Goal: Task Accomplishment & Management: Manage account settings

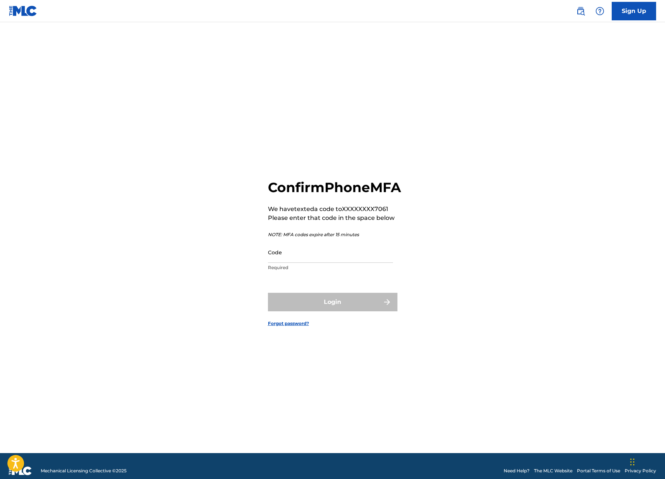
click at [334, 262] on input "Code" at bounding box center [330, 252] width 125 height 21
type input "908963"
click at [268, 293] on button "Login" at bounding box center [333, 302] width 130 height 19
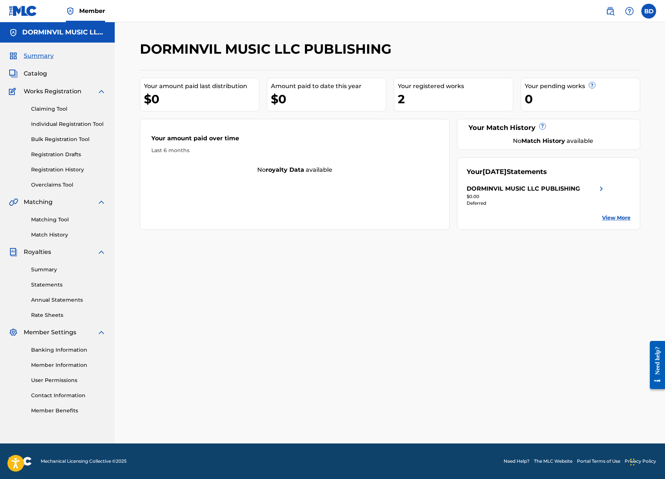
click at [521, 190] on div "DORMINVIL MUSIC LLC PUBLISHING" at bounding box center [523, 188] width 113 height 9
click at [58, 286] on link "Statements" at bounding box center [68, 285] width 75 height 8
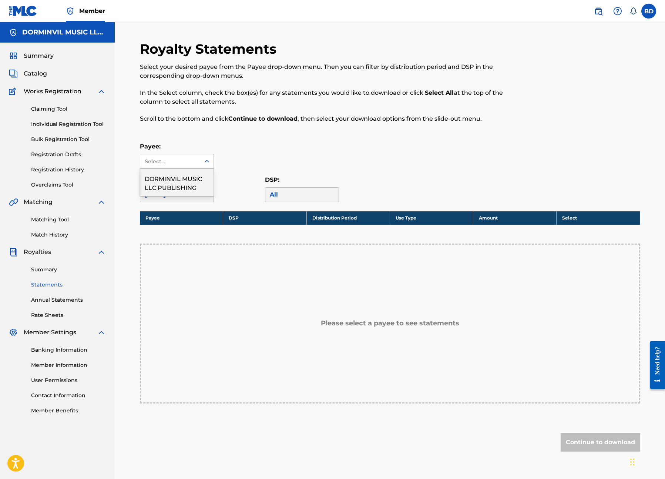
click at [185, 158] on div "Select..." at bounding box center [170, 162] width 50 height 8
click at [177, 184] on div "DORMINVIL MUSIC LLC PUBLISHING" at bounding box center [176, 182] width 73 height 27
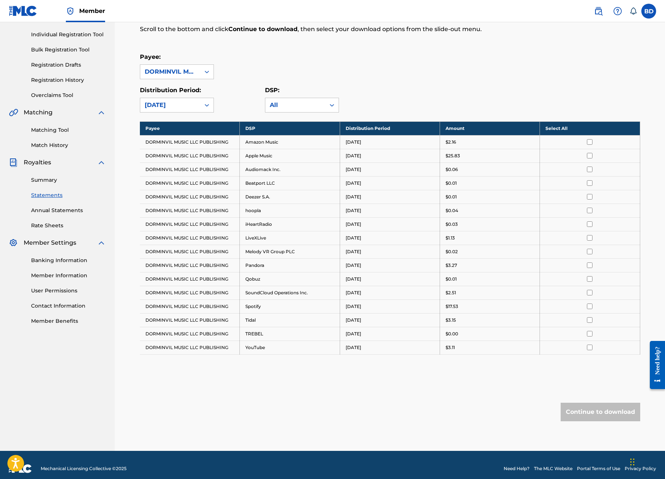
scroll to position [97, 0]
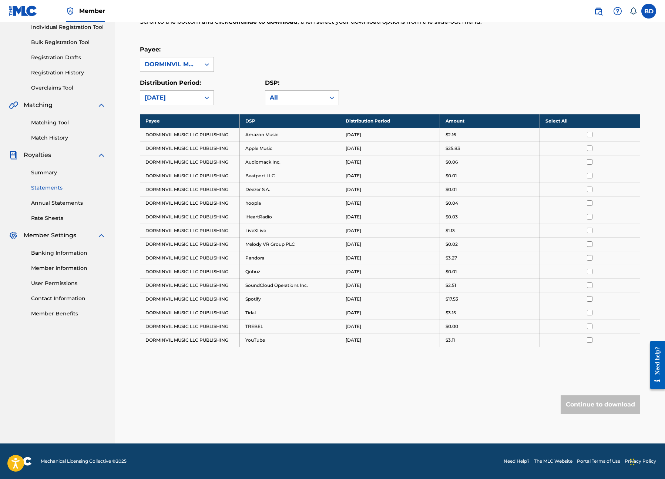
click at [68, 249] on link "Banking Information" at bounding box center [68, 253] width 75 height 8
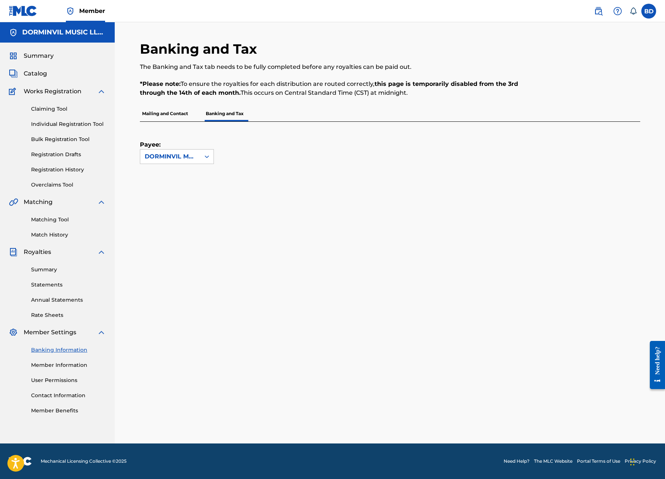
click at [178, 144] on div "Payee: DORMINVIL MUSIC LLC PUBLISHING" at bounding box center [177, 143] width 74 height 42
click at [176, 152] on div "DORMINVIL MUSIC LLC PUBLISHING" at bounding box center [170, 156] width 51 height 9
click at [169, 185] on div "DORMINVIL MUSIC LLC PUBLISHING" at bounding box center [176, 177] width 73 height 27
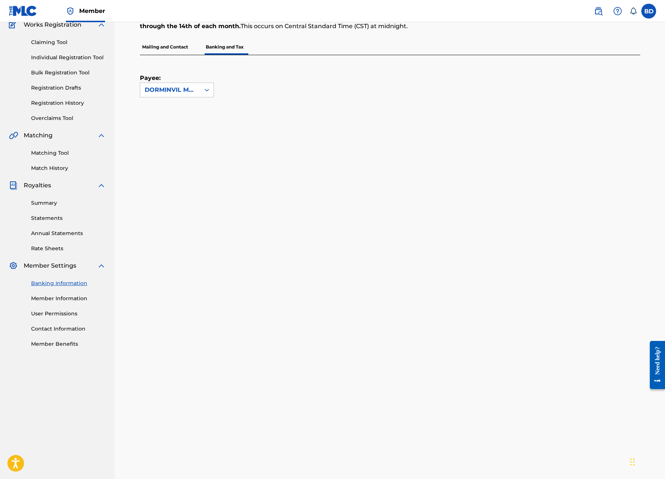
scroll to position [150, 0]
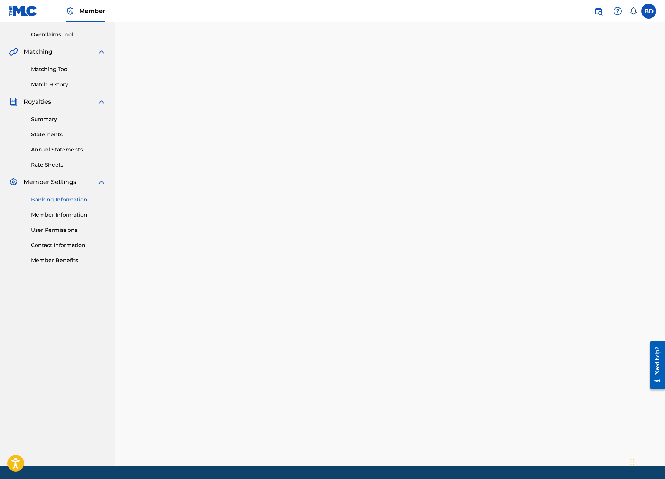
click at [71, 212] on link "Member Information" at bounding box center [68, 215] width 75 height 8
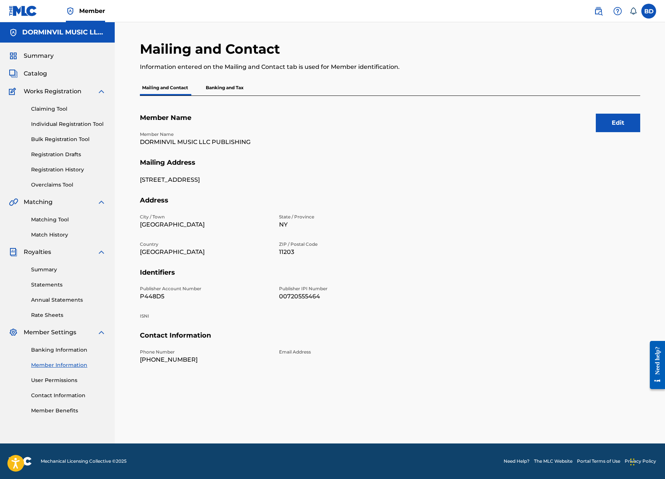
click at [48, 109] on link "Claiming Tool" at bounding box center [68, 109] width 75 height 8
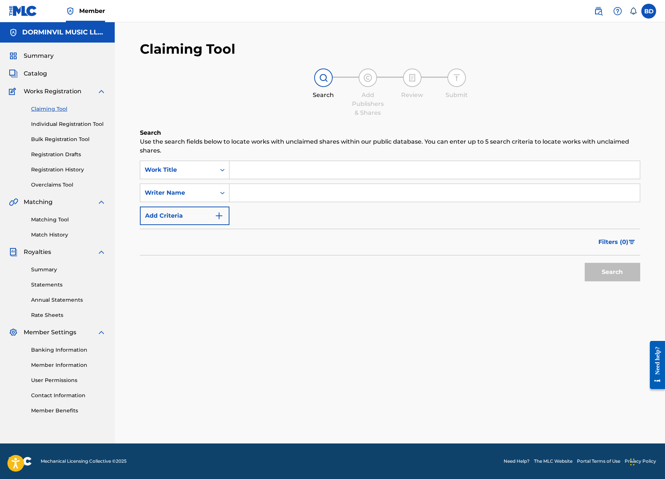
click at [52, 122] on link "Individual Registration Tool" at bounding box center [68, 124] width 75 height 8
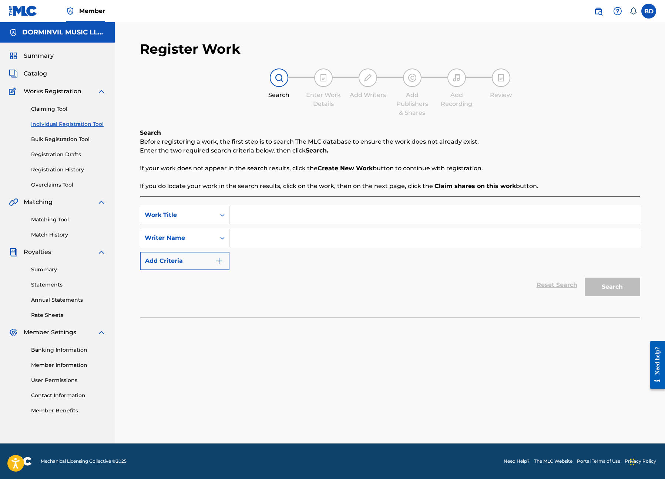
click at [39, 74] on span "Catalog" at bounding box center [35, 73] width 23 height 9
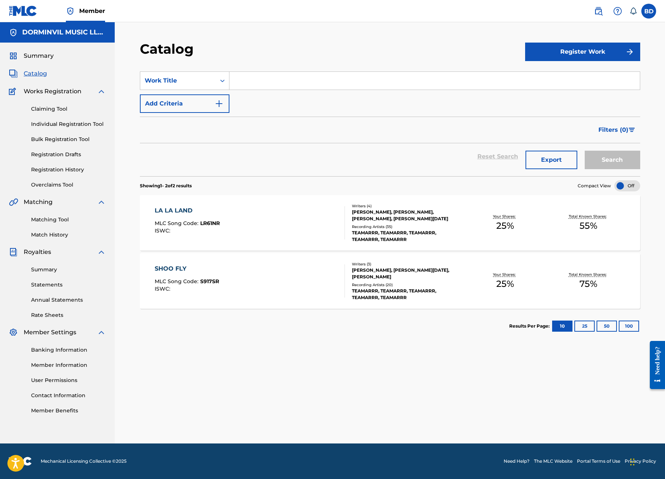
click at [41, 59] on span "Summary" at bounding box center [39, 55] width 30 height 9
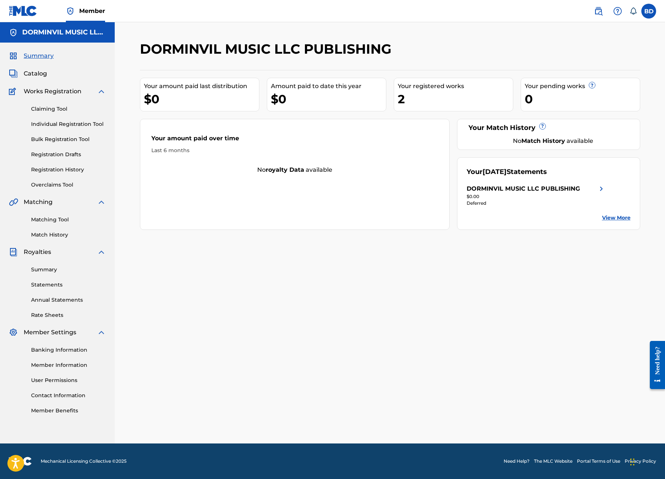
click at [424, 84] on div "Your registered works" at bounding box center [455, 86] width 115 height 9
click at [72, 272] on link "Summary" at bounding box center [68, 270] width 75 height 8
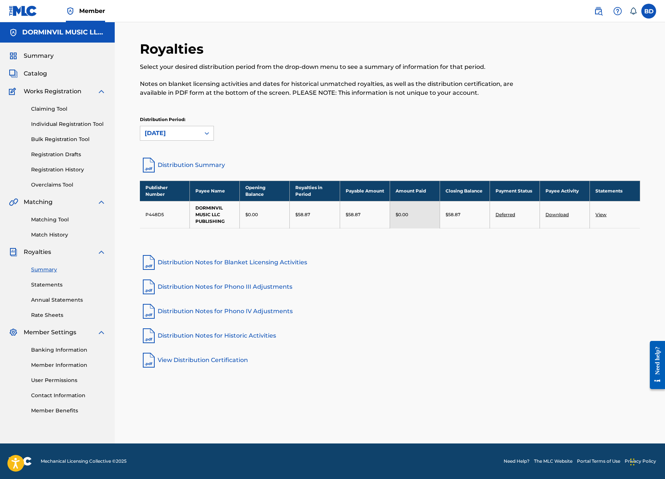
click at [70, 350] on link "Banking Information" at bounding box center [68, 350] width 75 height 8
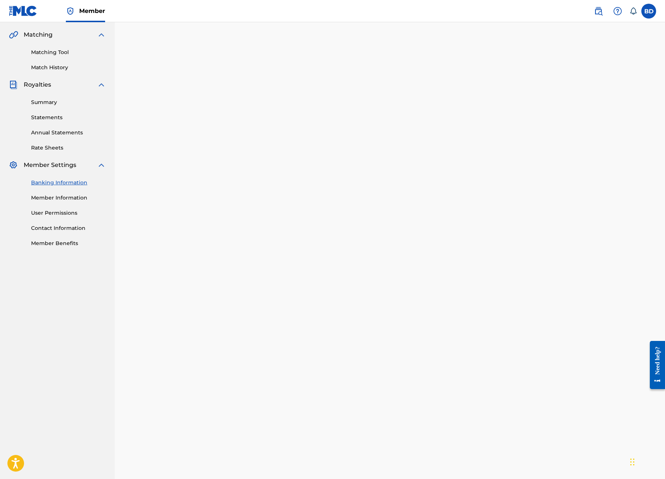
scroll to position [174, 0]
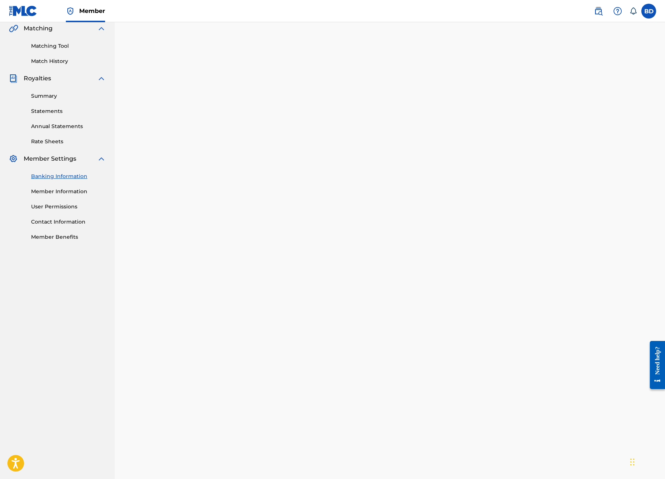
click at [128, 403] on div "Banking and Tax The Banking and Tax tab needs to be fully completed before any …" at bounding box center [390, 293] width 550 height 889
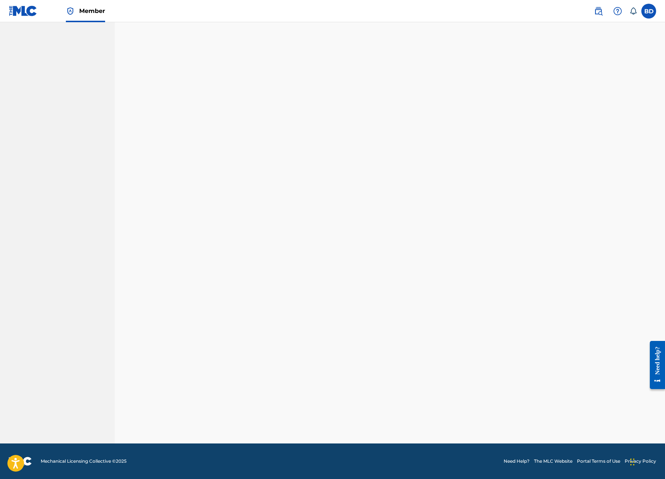
scroll to position [0, 0]
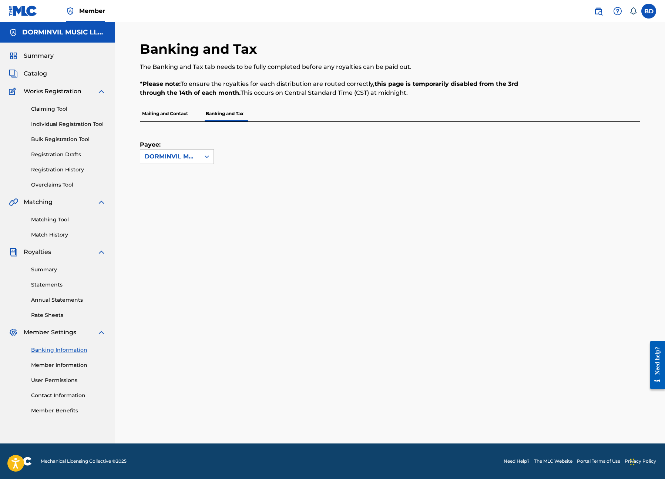
click at [57, 362] on link "Member Information" at bounding box center [68, 365] width 75 height 8
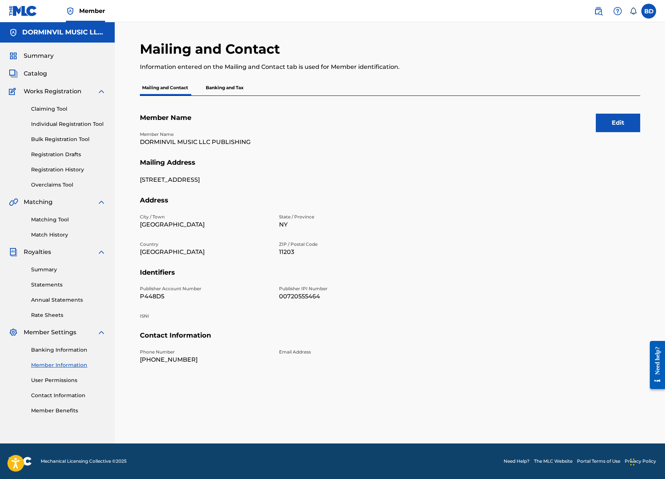
click at [61, 381] on link "User Permissions" at bounding box center [68, 380] width 75 height 8
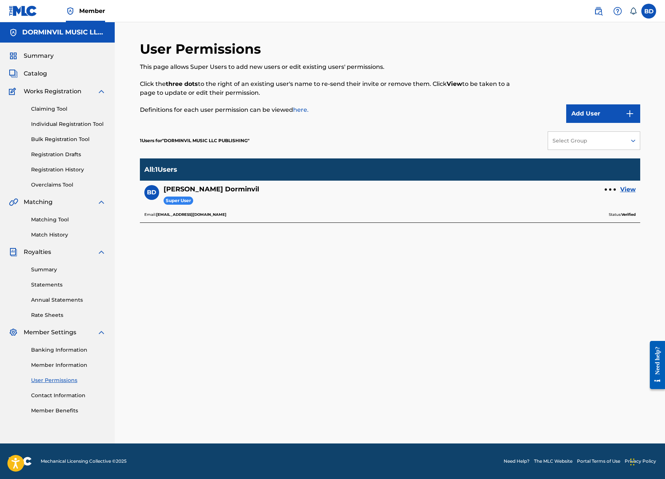
click at [64, 398] on link "Contact Information" at bounding box center [68, 395] width 75 height 8
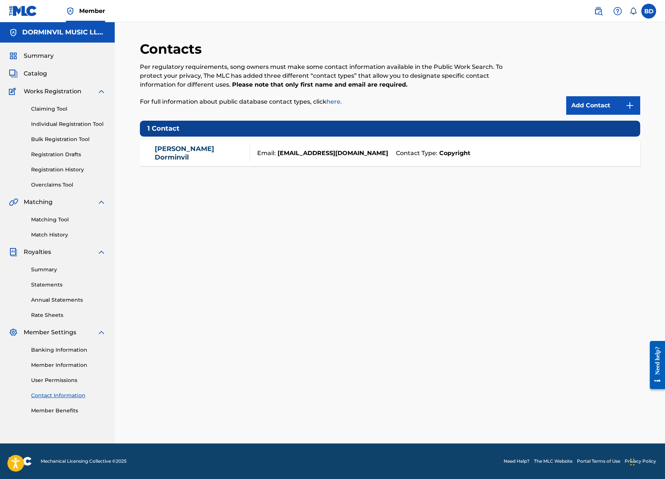
click at [73, 342] on div "Banking Information Member Information User Permissions Contact Information Mem…" at bounding box center [57, 376] width 97 height 78
click at [70, 347] on link "Banking Information" at bounding box center [68, 350] width 75 height 8
